Goal: Complete application form

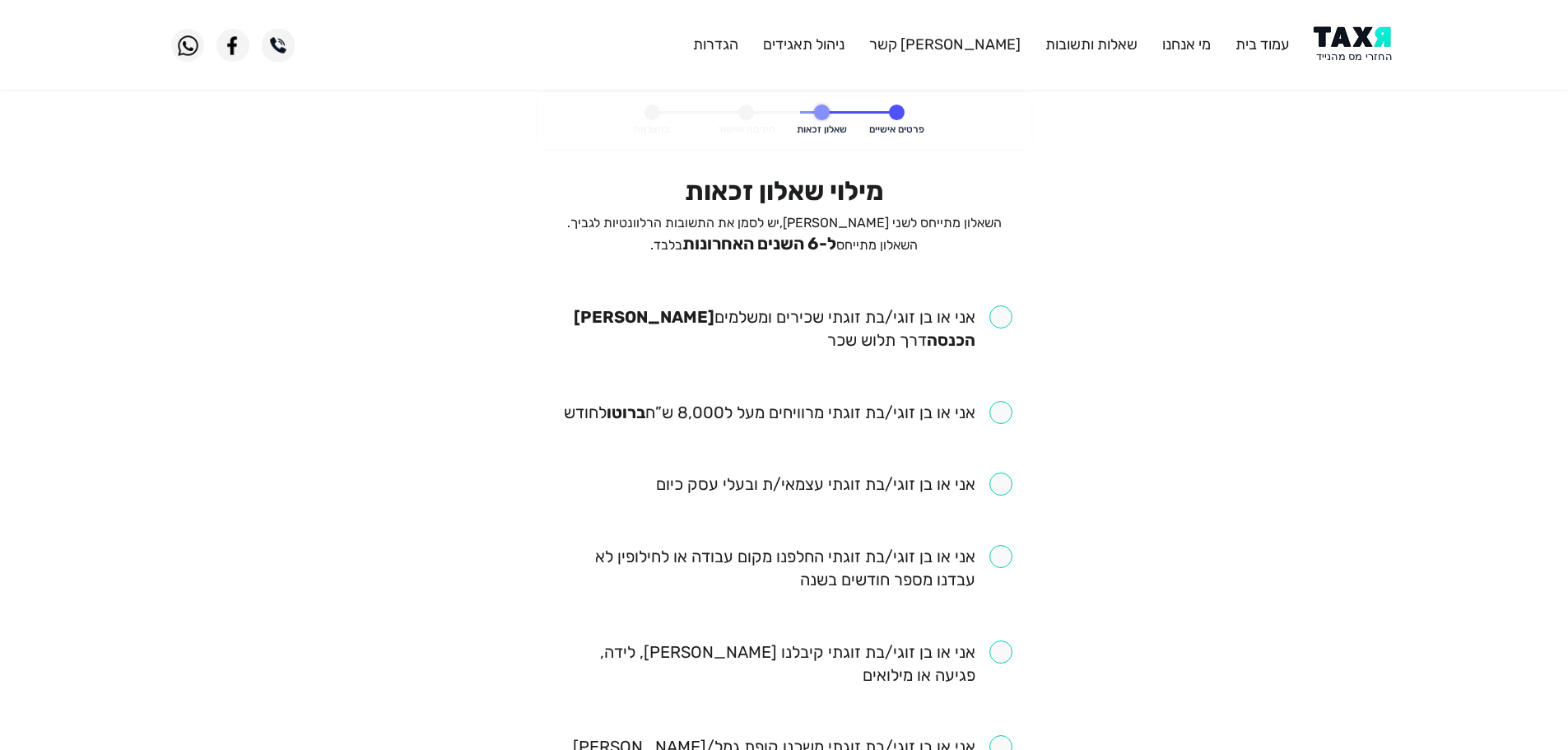
click at [993, 324] on input "checkbox" at bounding box center [784, 328] width 456 height 46
checkbox input "true"
click at [999, 418] on input "checkbox" at bounding box center [787, 413] width 448 height 23
checkbox input "true"
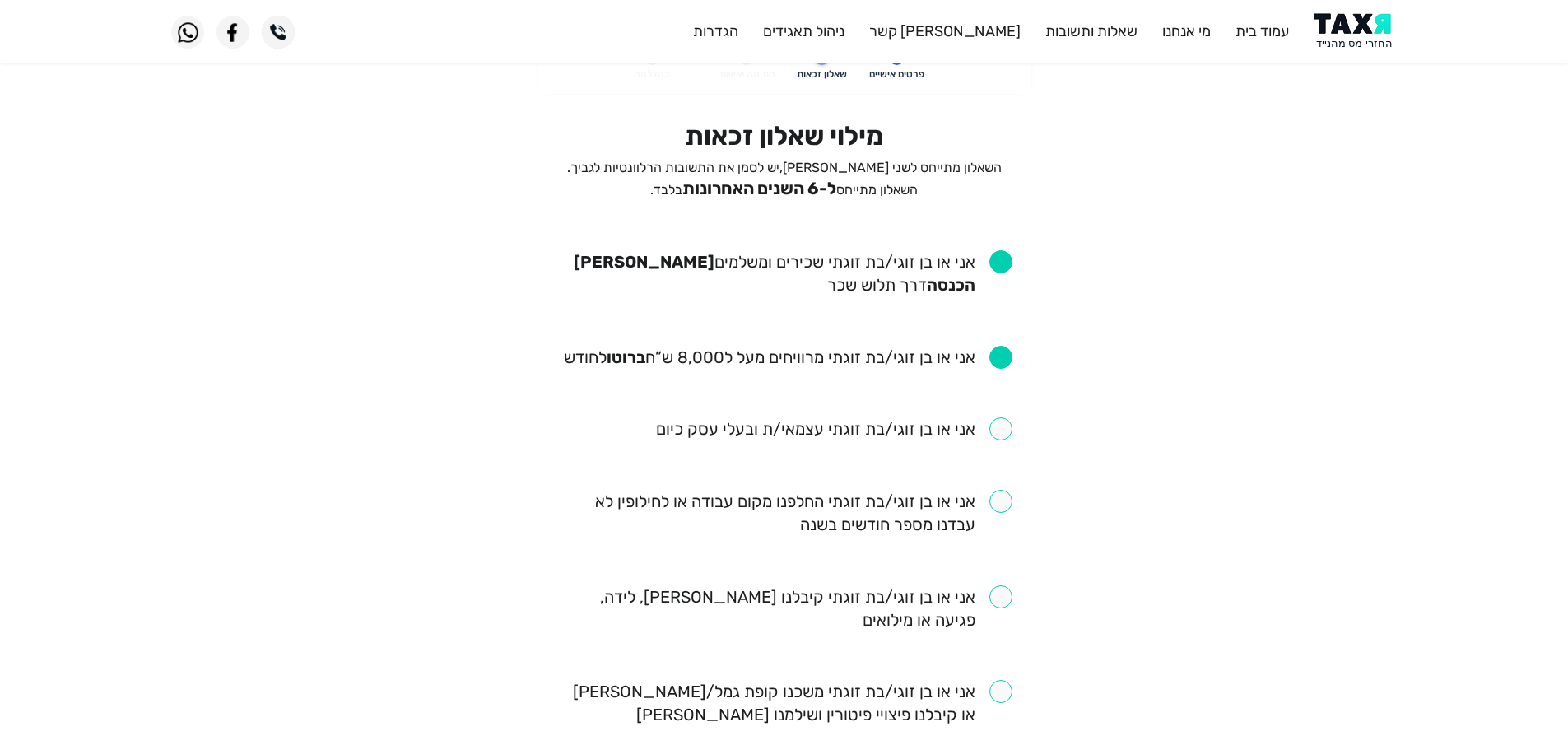
scroll to position [82, 0]
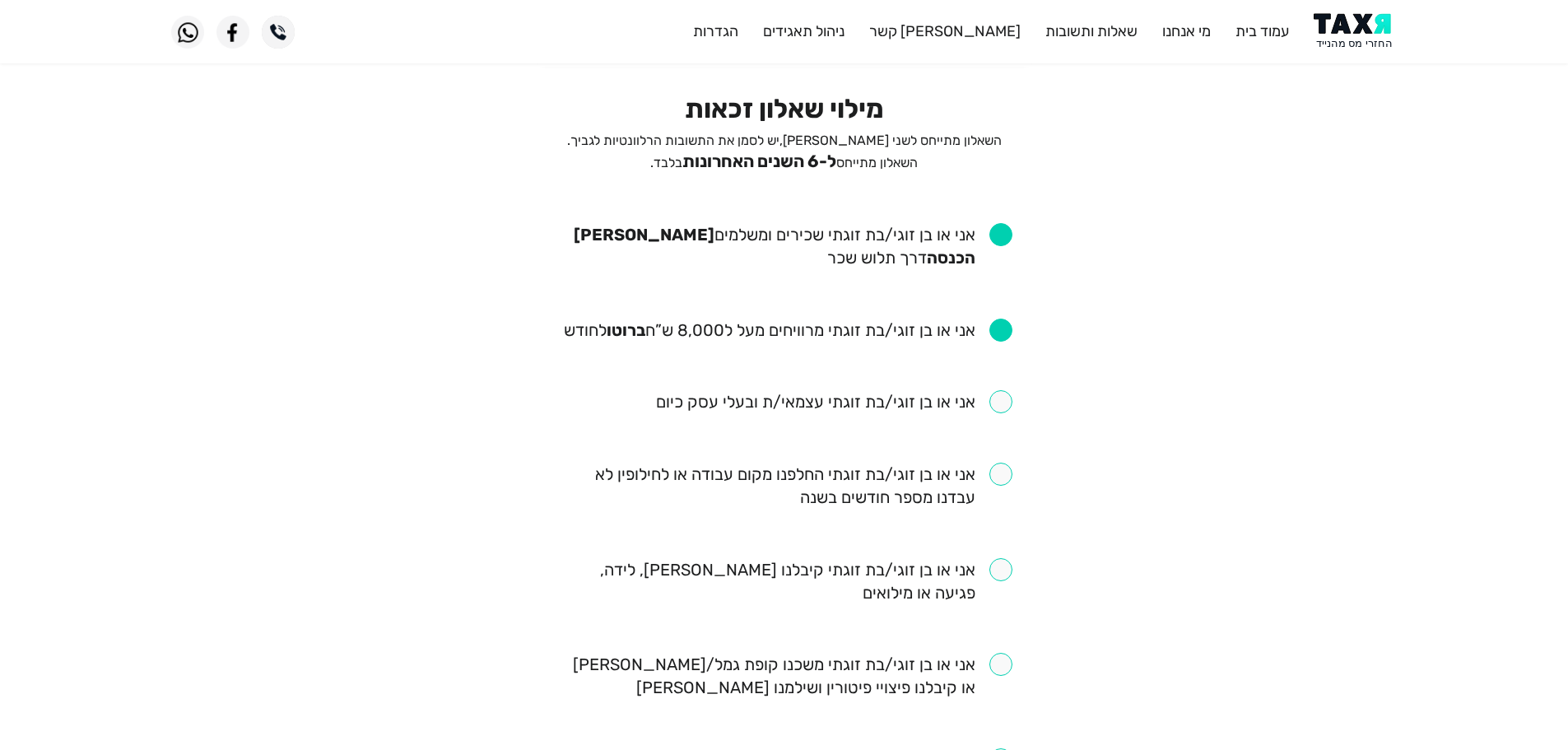
click at [1003, 472] on input "checkbox" at bounding box center [784, 486] width 456 height 46
checkbox input "true"
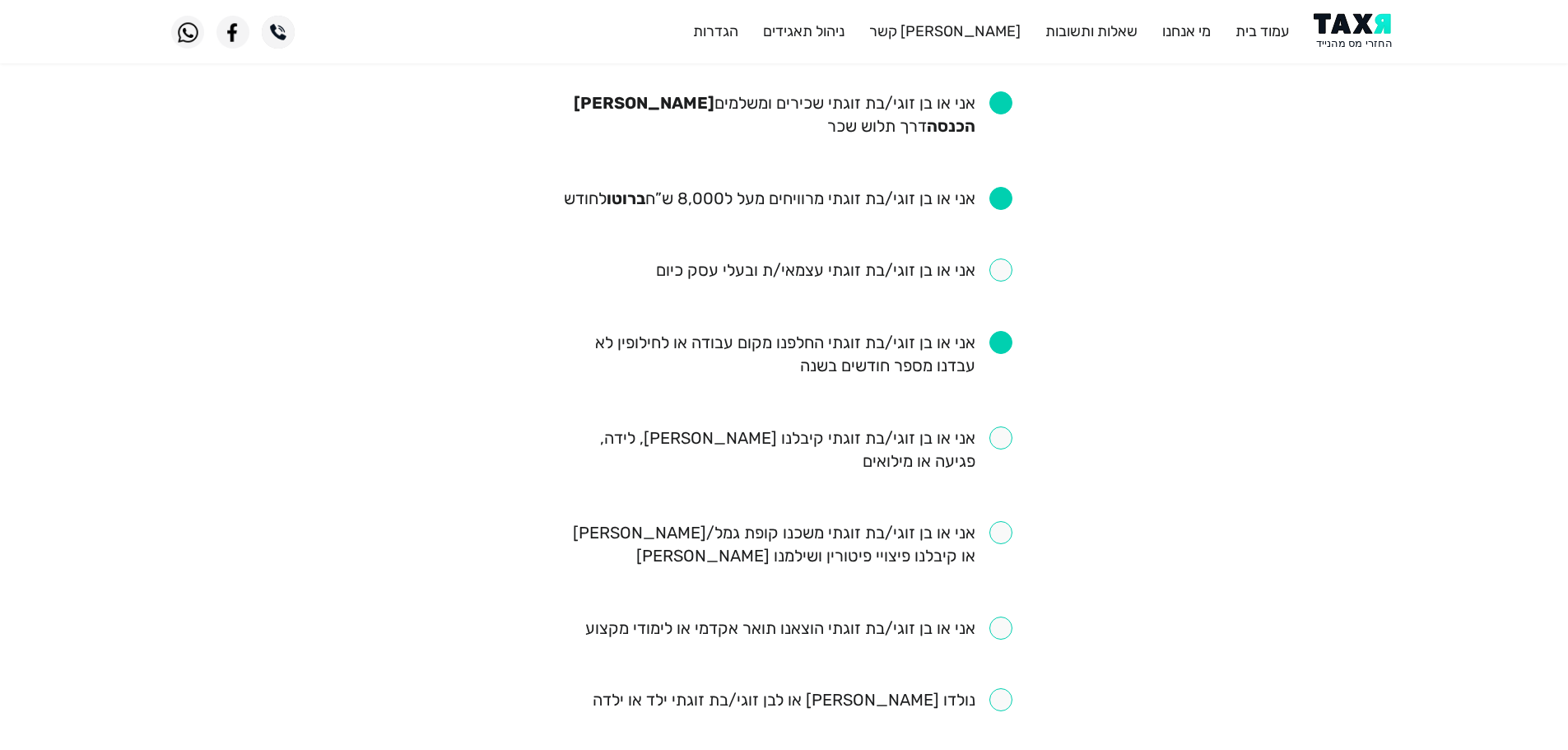
scroll to position [247, 0]
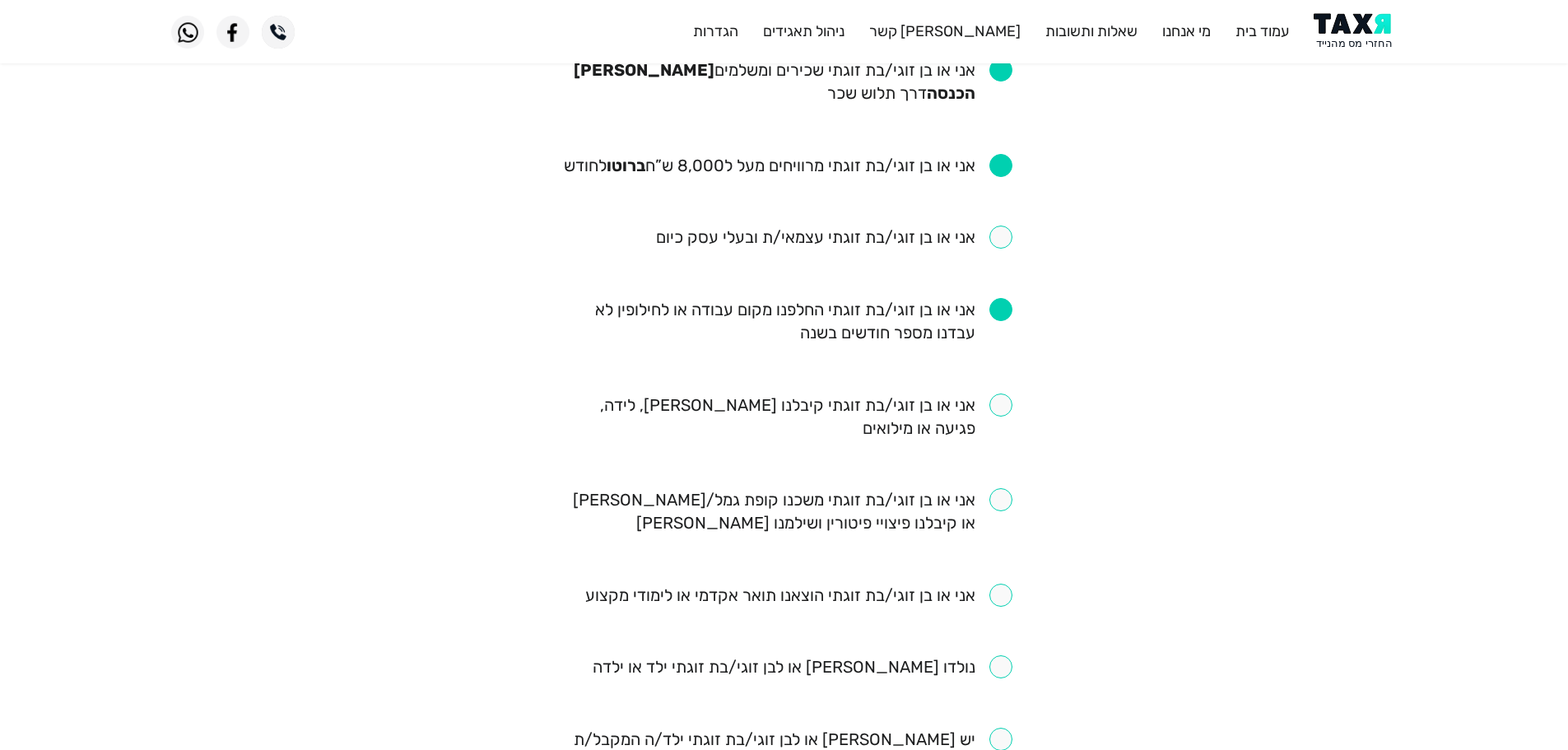
click at [1000, 404] on input "checkbox" at bounding box center [784, 417] width 456 height 46
checkbox input "true"
click at [994, 673] on input "checkbox" at bounding box center [802, 667] width 420 height 23
checkbox input "true"
click at [1003, 491] on input "checkbox" at bounding box center [784, 511] width 456 height 46
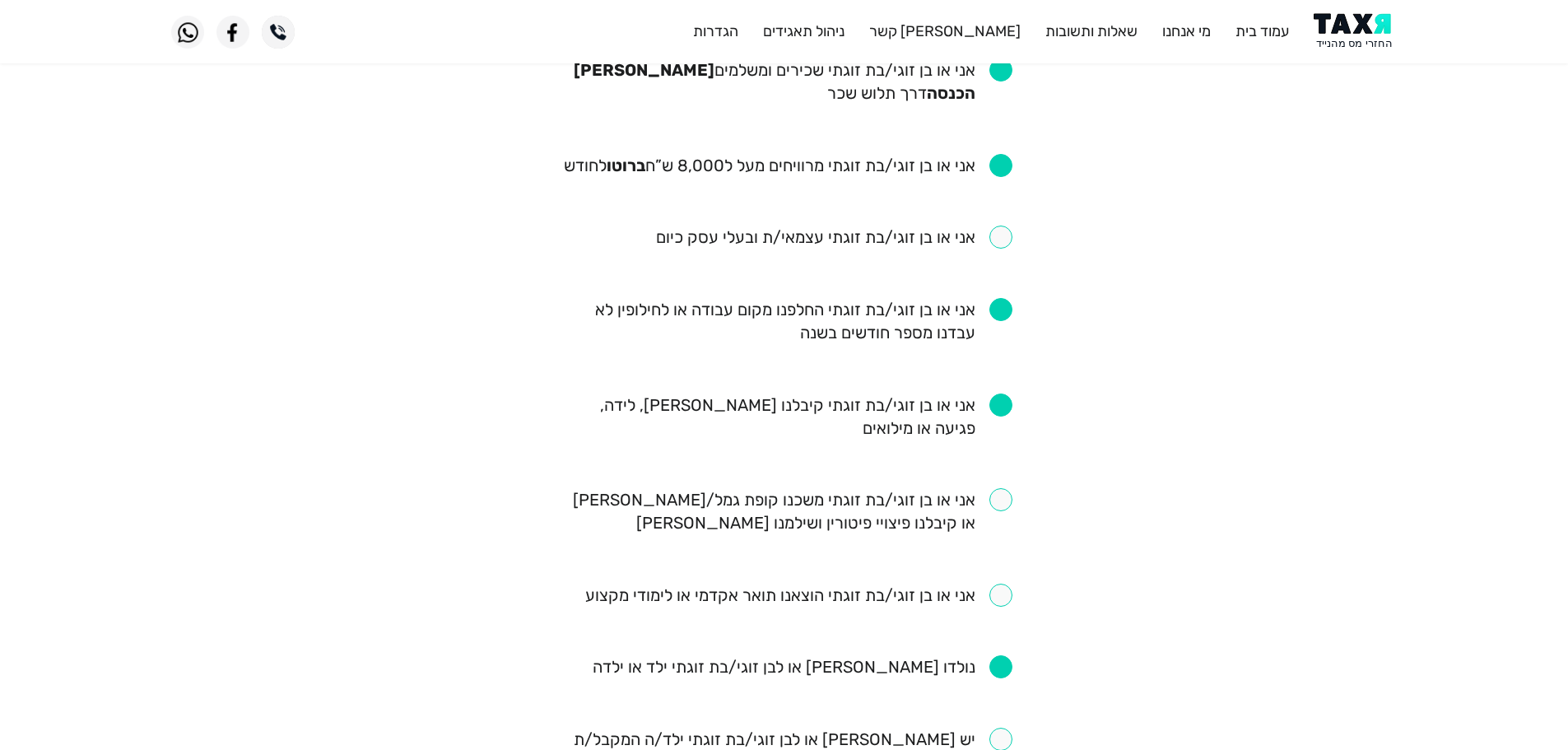
checkbox input "true"
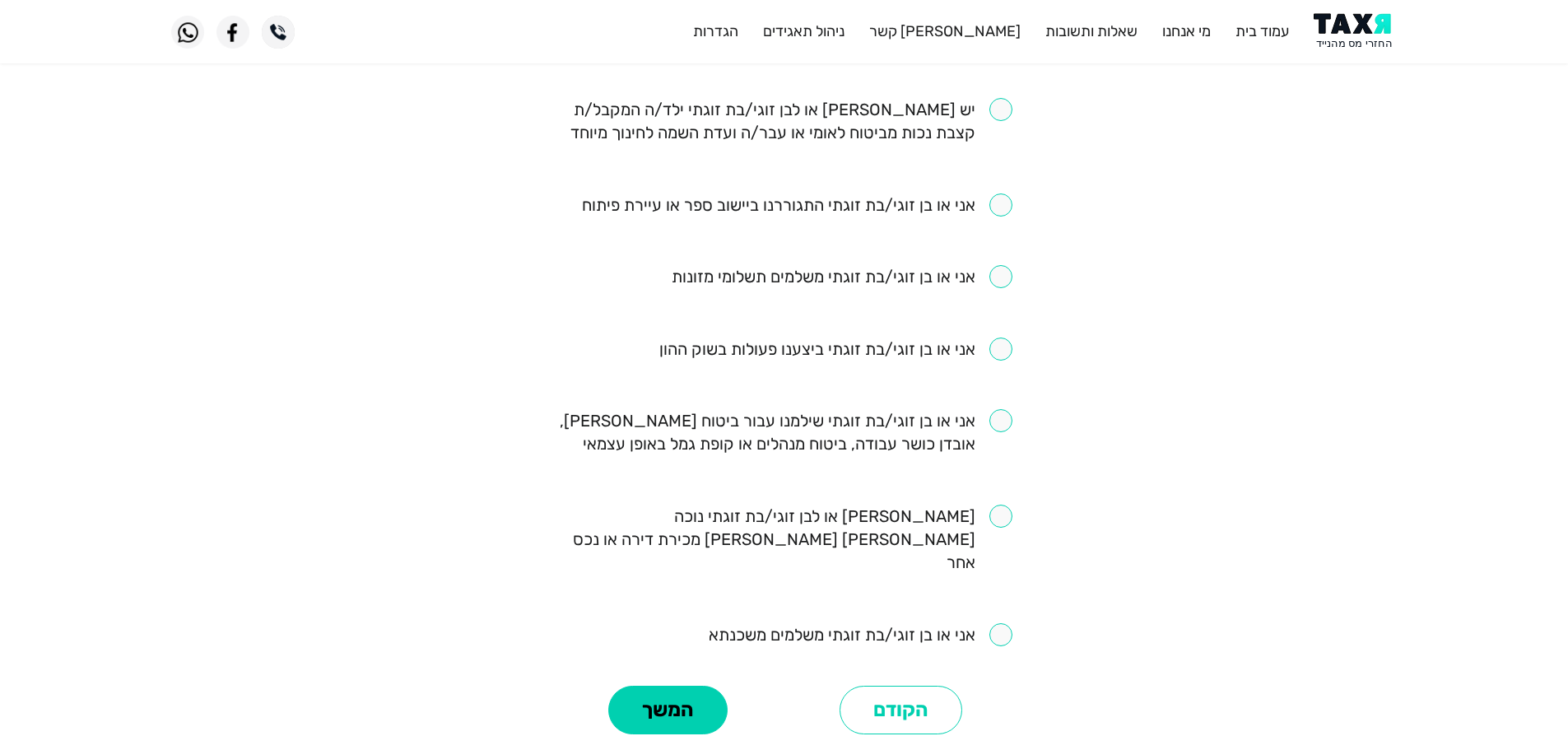
scroll to position [906, 0]
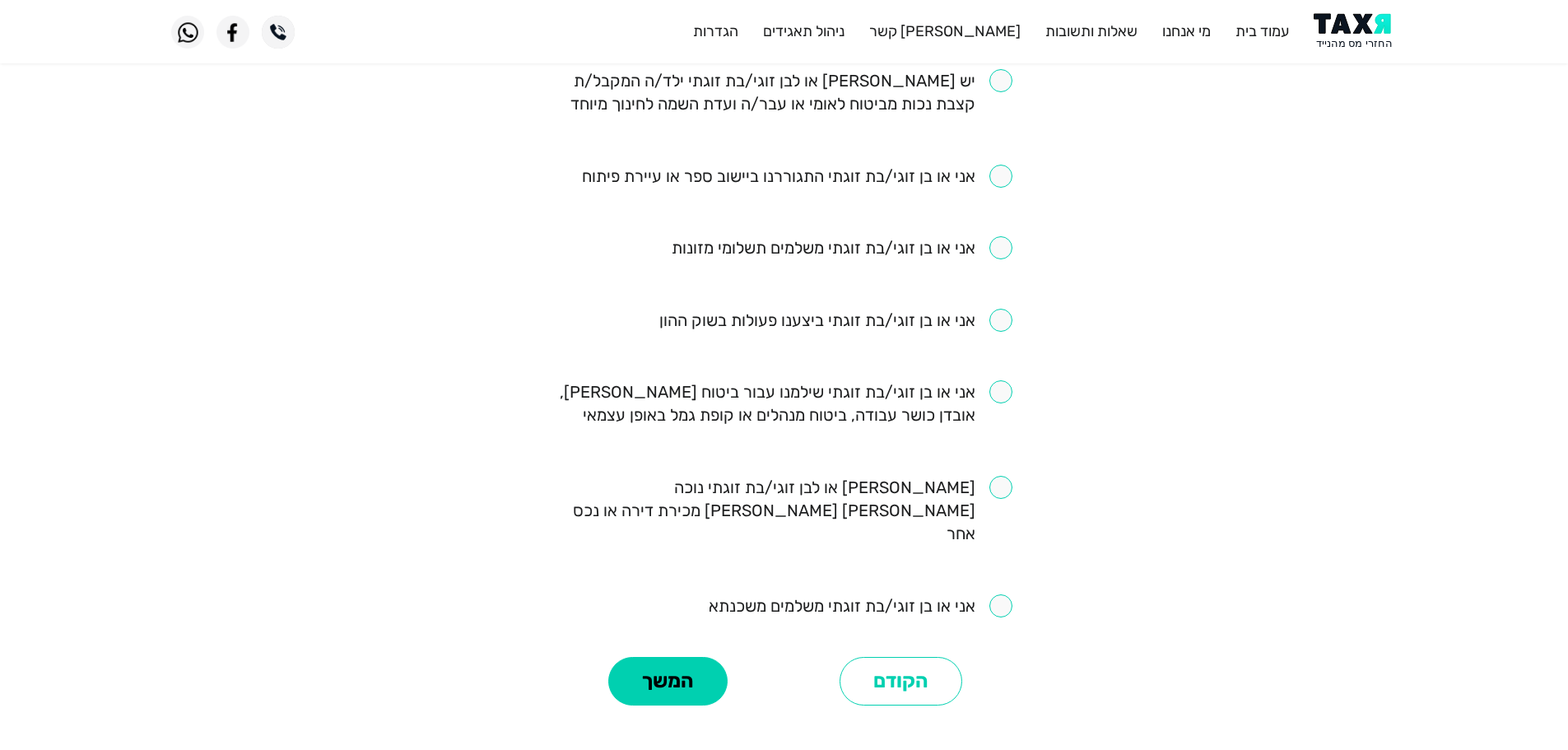
click at [999, 386] on input "checkbox" at bounding box center [784, 403] width 456 height 46
checkbox input "true"
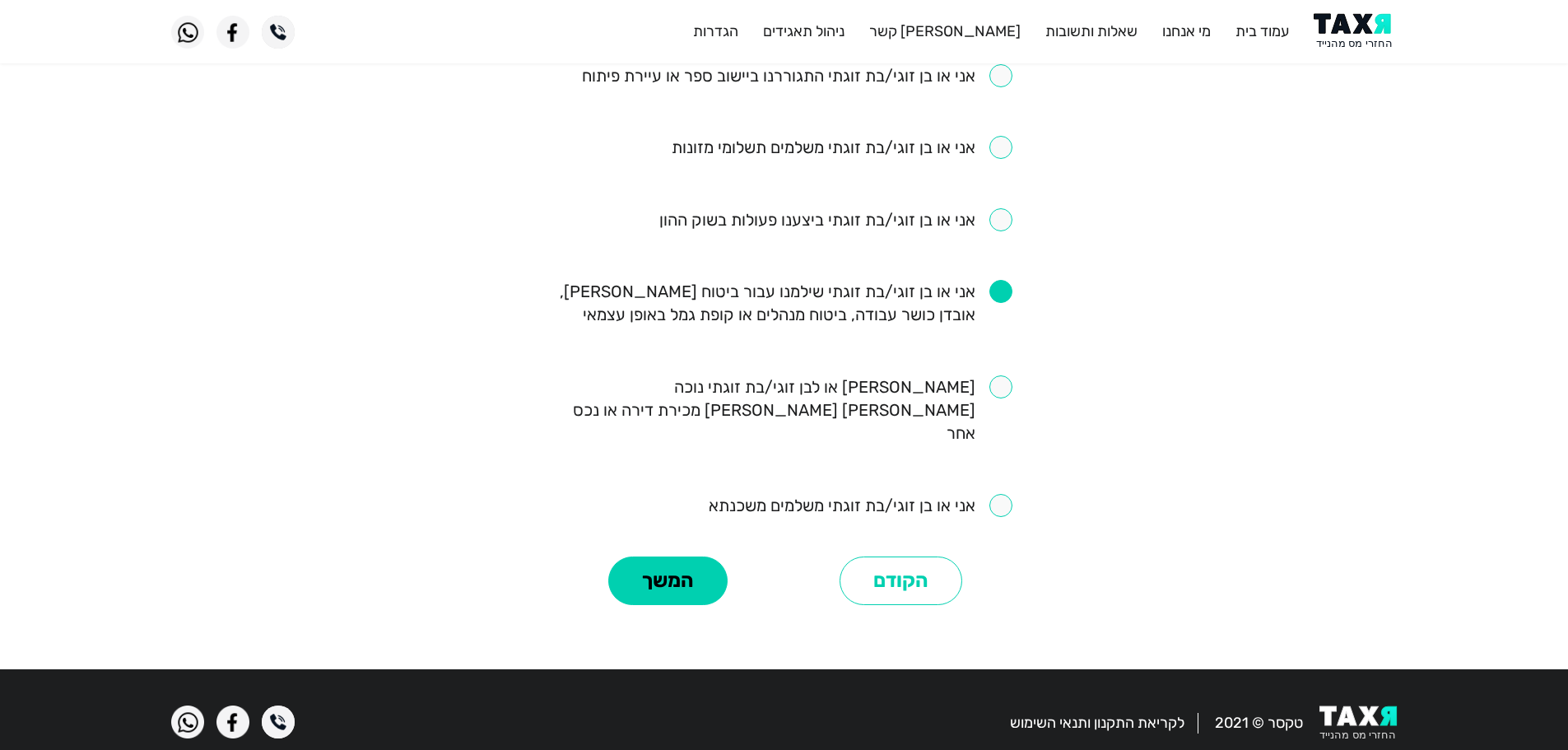
scroll to position [1011, 0]
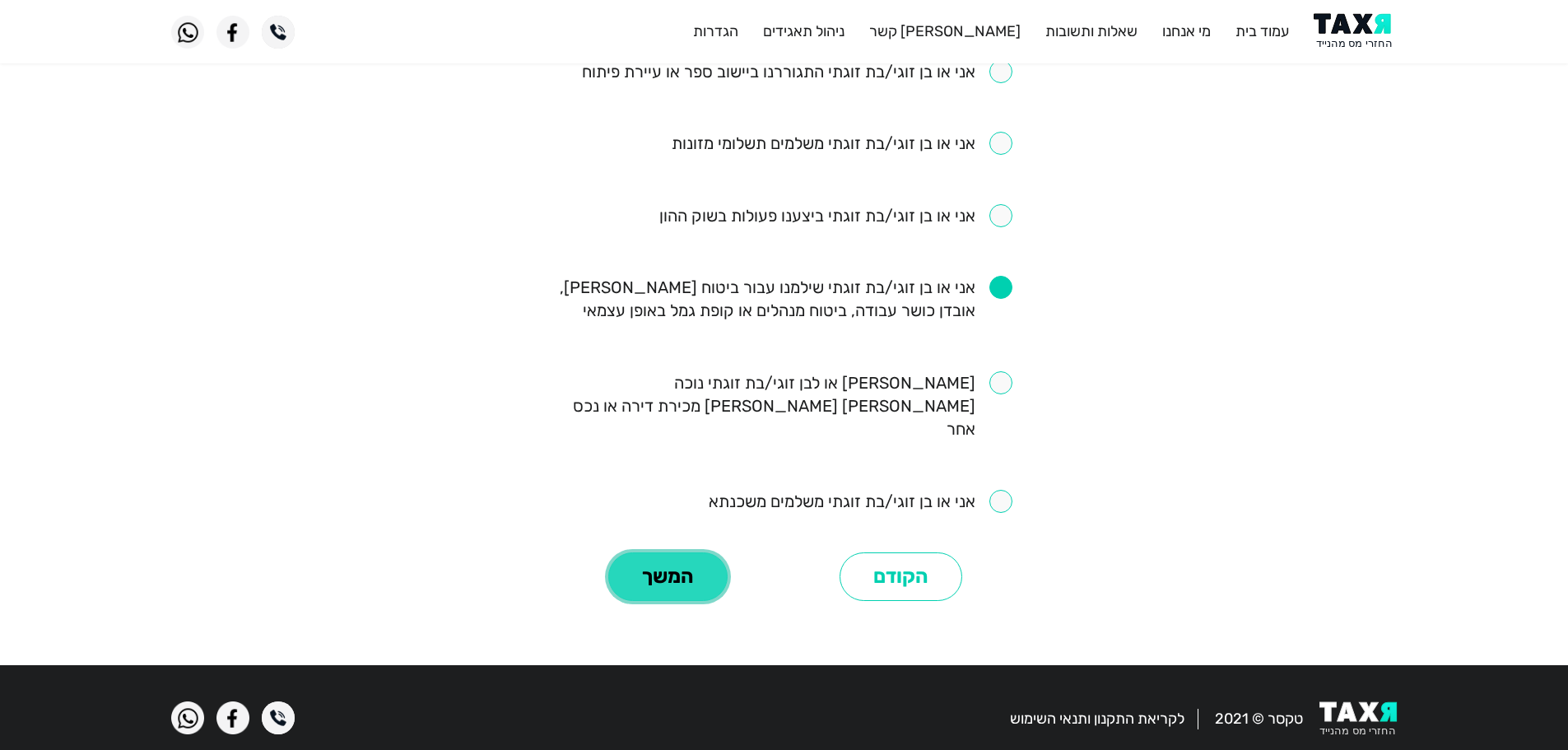
click at [661, 569] on button "המשך" at bounding box center [667, 577] width 119 height 49
